Goal: Check status: Check status

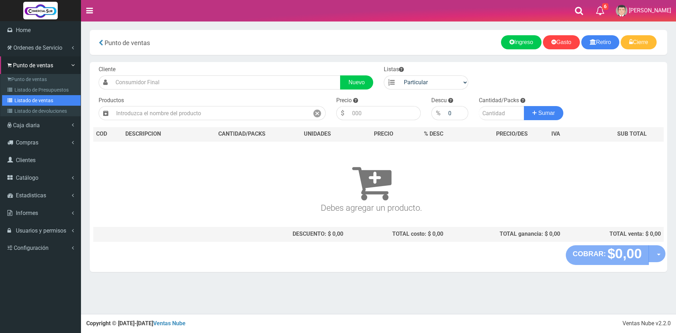
click at [30, 100] on link "Listado de ventas" at bounding box center [41, 100] width 79 height 11
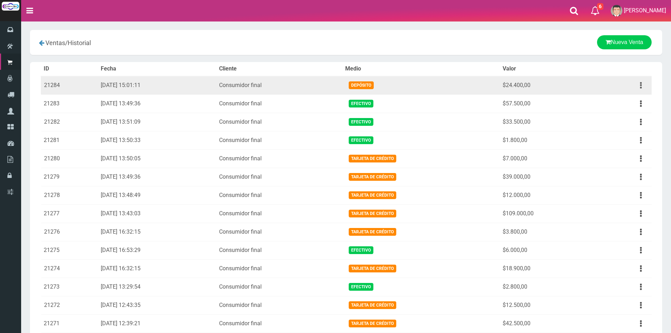
click at [641, 85] on icon "button" at bounding box center [641, 85] width 2 height 12
click at [617, 105] on link "Ver" at bounding box center [621, 102] width 56 height 15
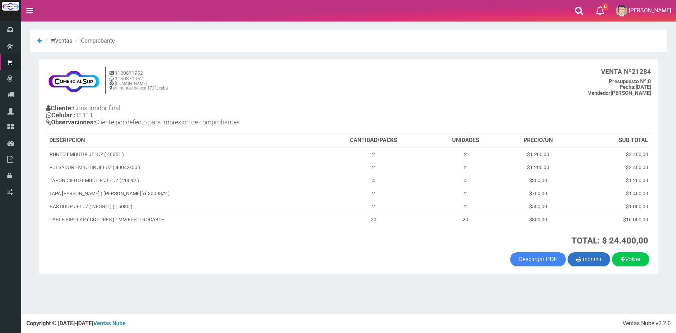
click at [601, 262] on button "Imprimir" at bounding box center [589, 259] width 43 height 14
click at [504, 17] on nav "Toggle navigation 6 6 Gaston a Presup. Aceptado OS: 5 El Wed 11 Dec 2019 12:12 …" at bounding box center [348, 10] width 655 height 21
